Goal: Task Accomplishment & Management: Manage account settings

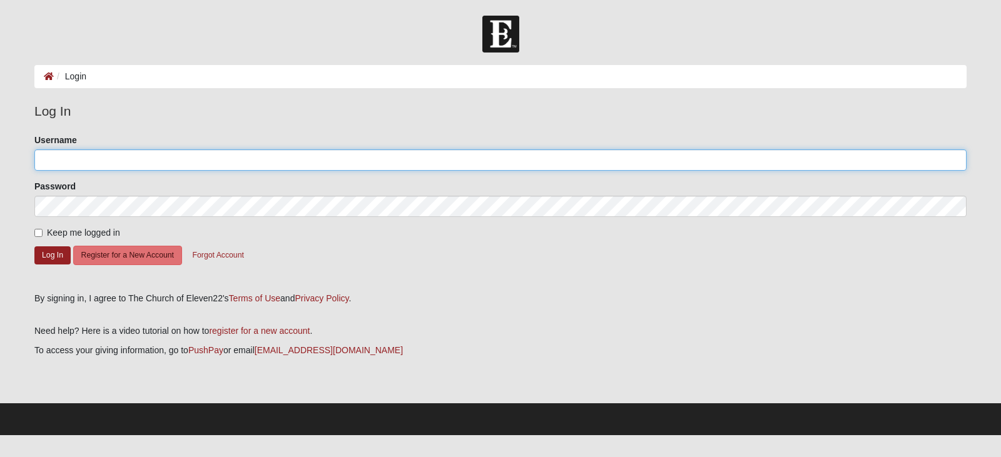
type input "[EMAIL_ADDRESS][DOMAIN_NAME]"
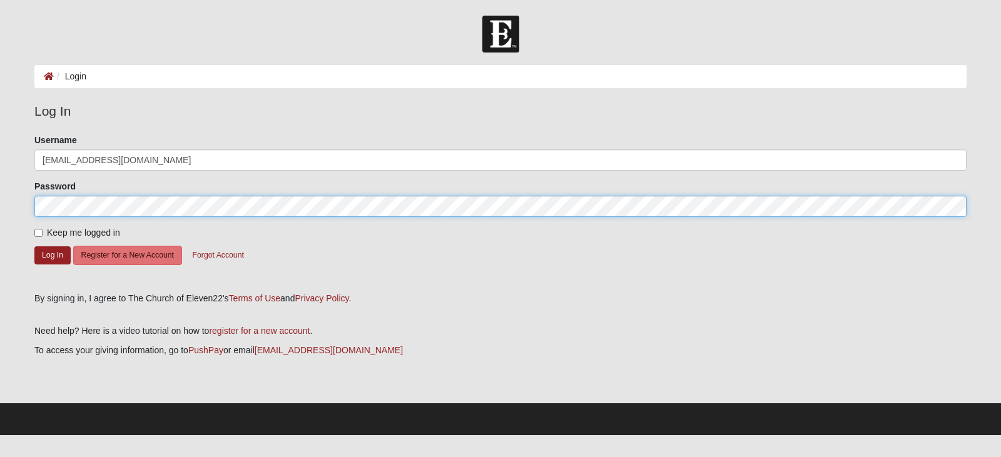
click at [0, 209] on form "Log In Login Login Error Log In Please correct the following: Username cohuttab…" at bounding box center [500, 226] width 1001 height 420
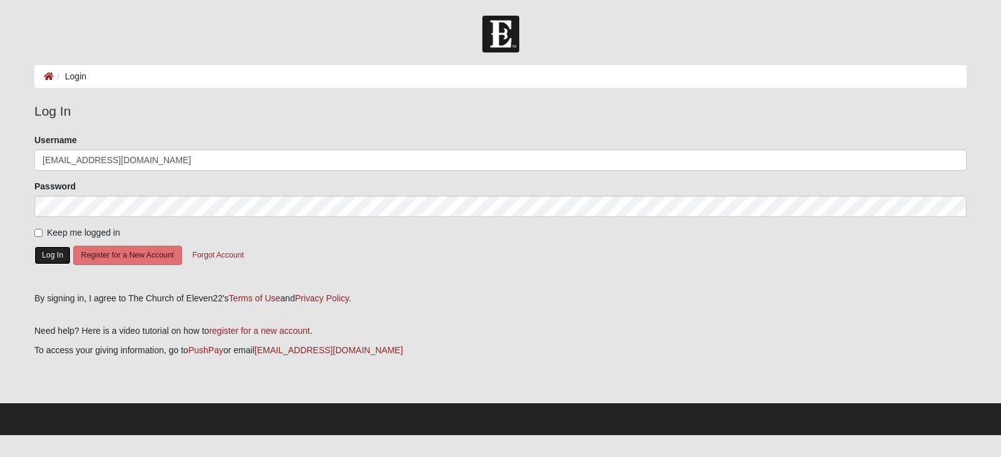
click at [46, 260] on button "Log In" at bounding box center [52, 256] width 36 height 18
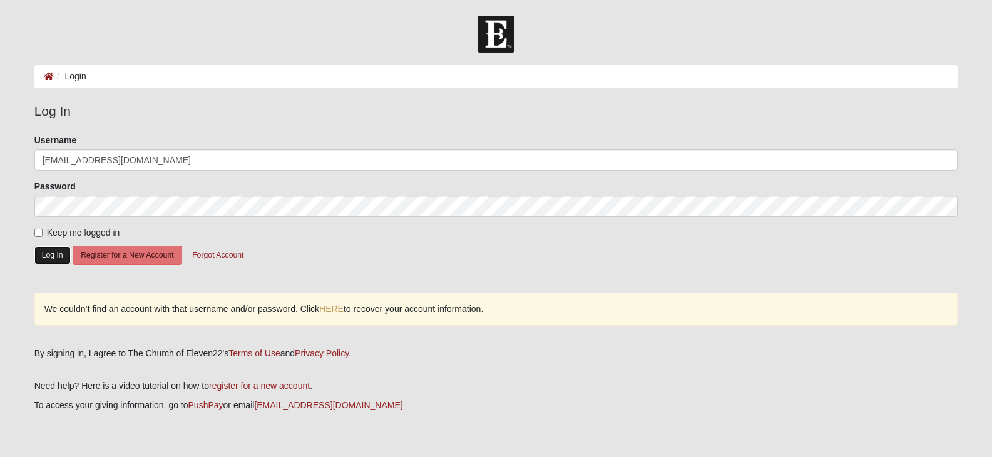
click at [54, 250] on button "Log In" at bounding box center [52, 256] width 36 height 18
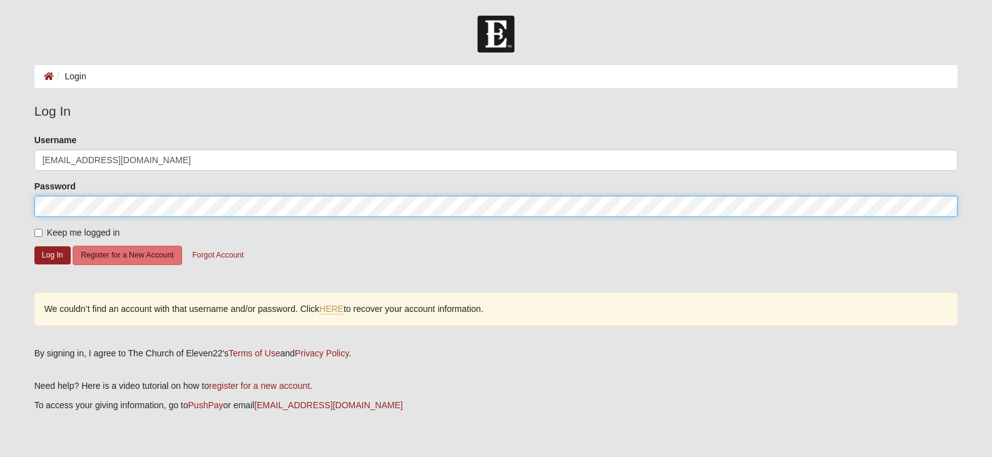
click at [0, 208] on form "Log In Login Login Error Log In Please correct the following: Username cohuttab…" at bounding box center [496, 253] width 992 height 475
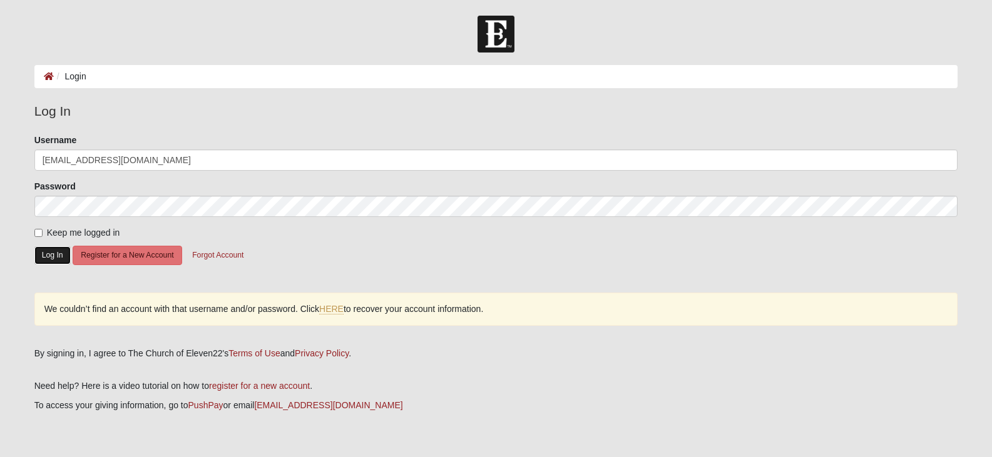
click at [59, 255] on button "Log In" at bounding box center [52, 256] width 36 height 18
click at [51, 259] on button "Log In" at bounding box center [52, 256] width 36 height 18
click at [340, 312] on link "HERE" at bounding box center [331, 309] width 24 height 11
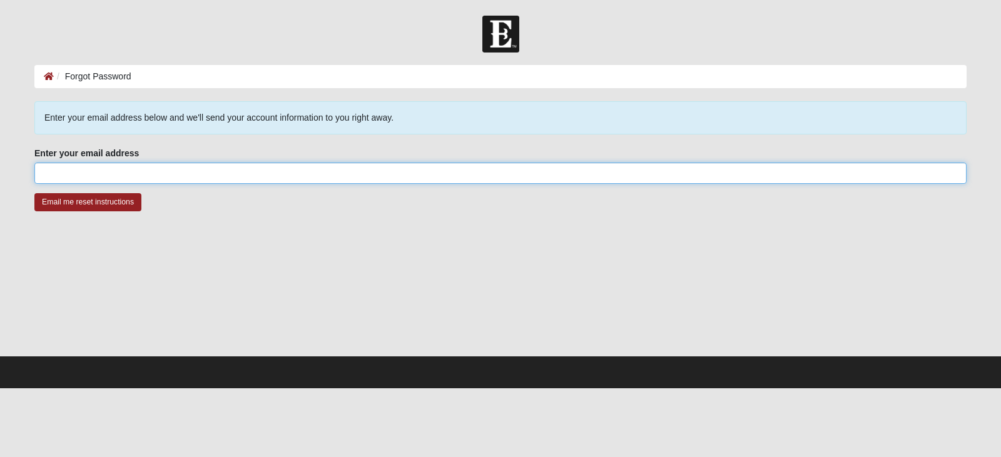
click at [294, 168] on input "Enter your email address" at bounding box center [500, 173] width 932 height 21
type input "[EMAIL_ADDRESS][DOMAIN_NAME]"
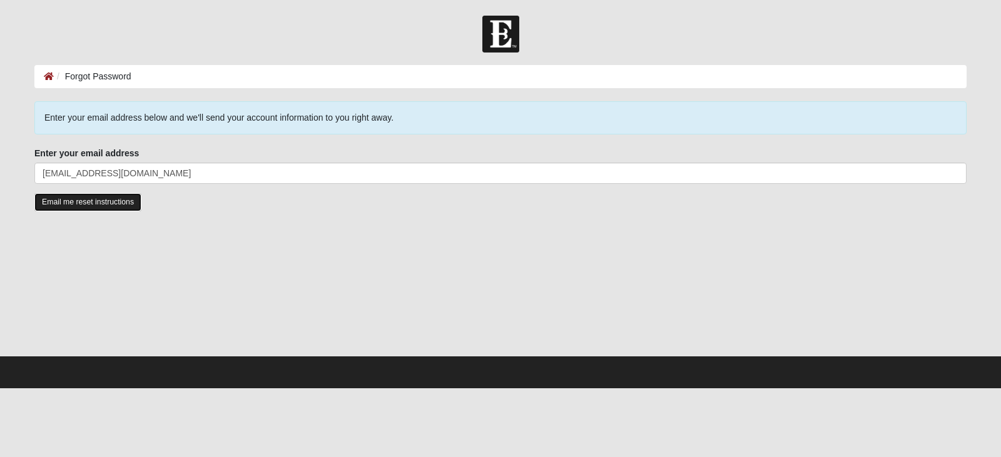
click at [71, 205] on input "Email me reset instructions" at bounding box center [87, 202] width 107 height 18
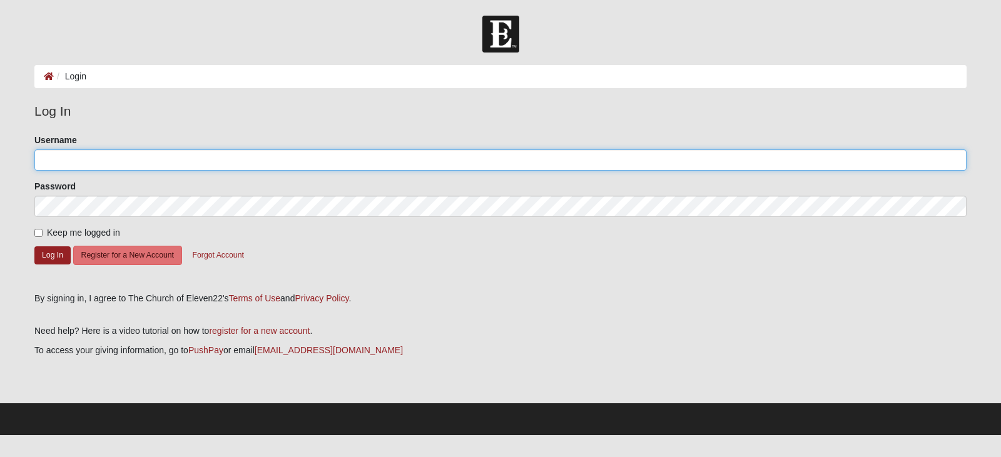
type input "[EMAIL_ADDRESS][DOMAIN_NAME]"
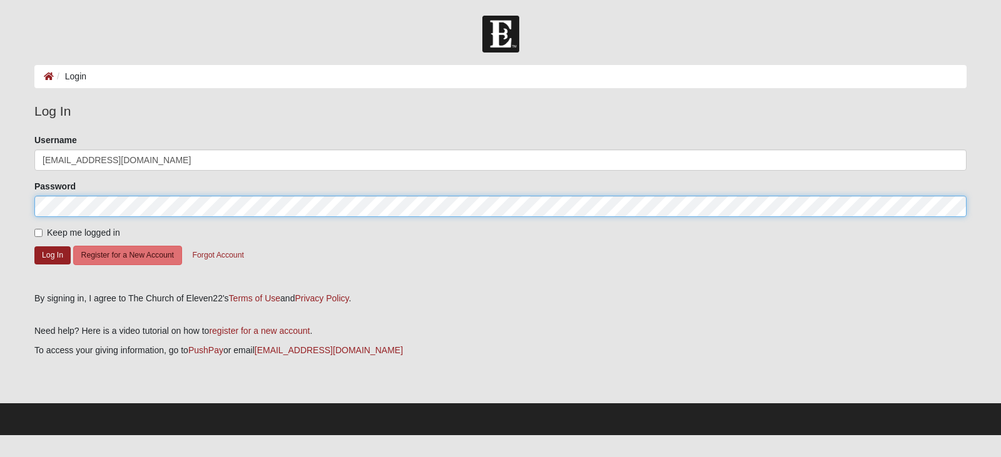
click at [0, 211] on form "Log In Login Login Error Log In Please correct the following: Username cohuttab…" at bounding box center [500, 226] width 1001 height 420
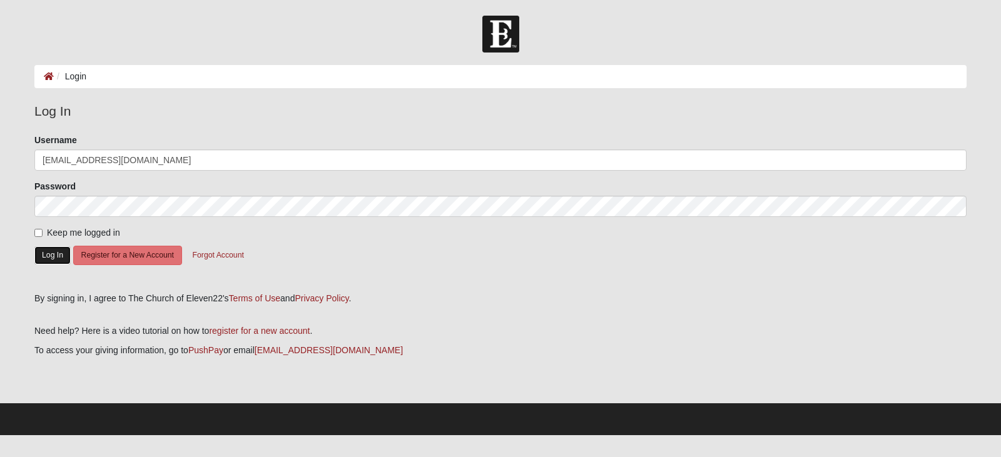
click at [56, 258] on button "Log In" at bounding box center [52, 256] width 36 height 18
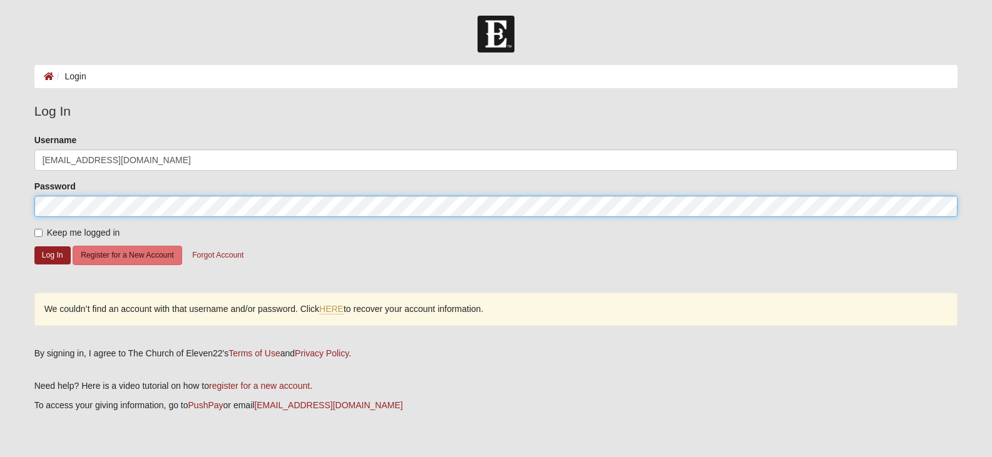
click at [0, 208] on form "Log In Login Login Error Log In Please correct the following: Username cohuttab…" at bounding box center [496, 253] width 992 height 475
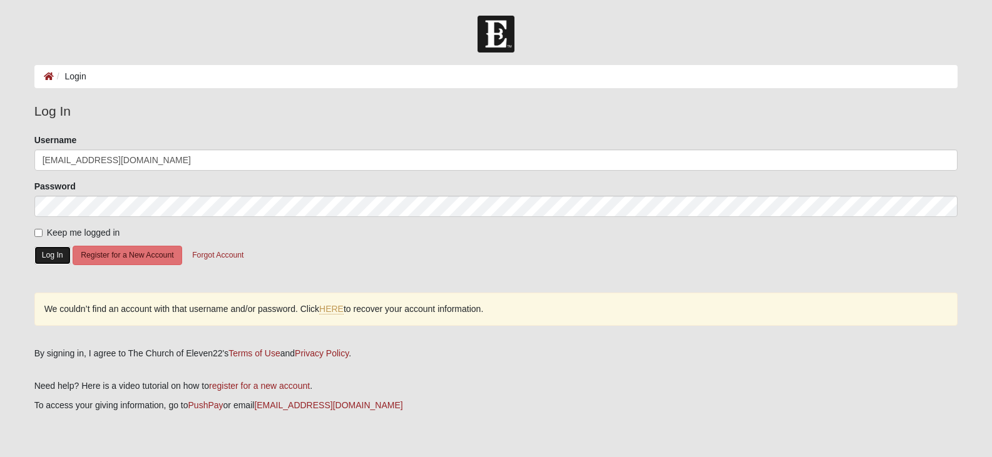
click at [44, 250] on button "Log In" at bounding box center [52, 256] width 36 height 18
click at [52, 260] on button "Log In" at bounding box center [52, 256] width 36 height 18
